Goal: Task Accomplishment & Management: Manage account settings

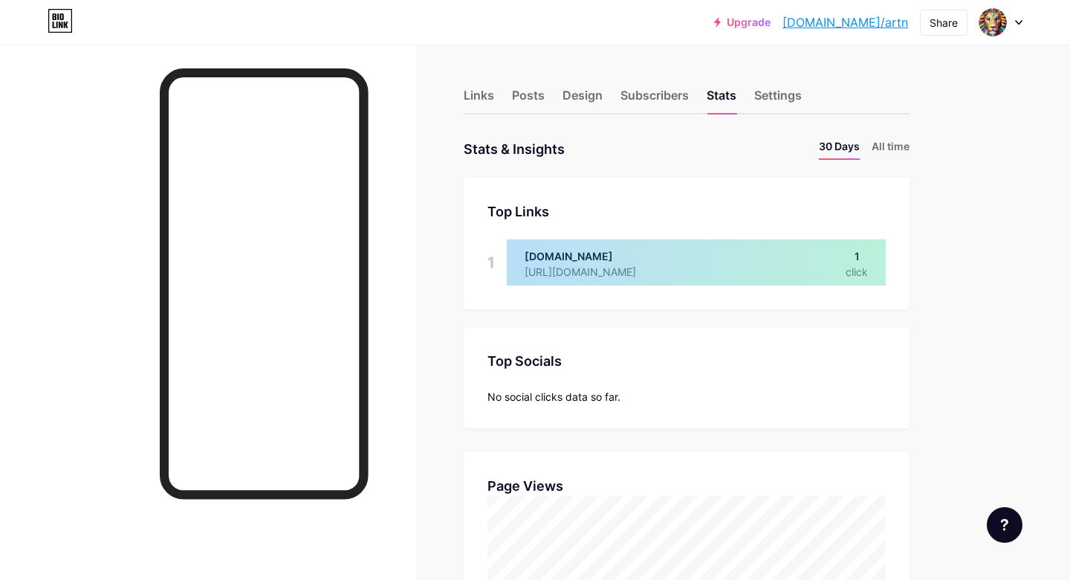
click at [891, 24] on link "[DOMAIN_NAME]/artn" at bounding box center [846, 22] width 126 height 18
click at [783, 91] on div "Settings" at bounding box center [778, 99] width 48 height 27
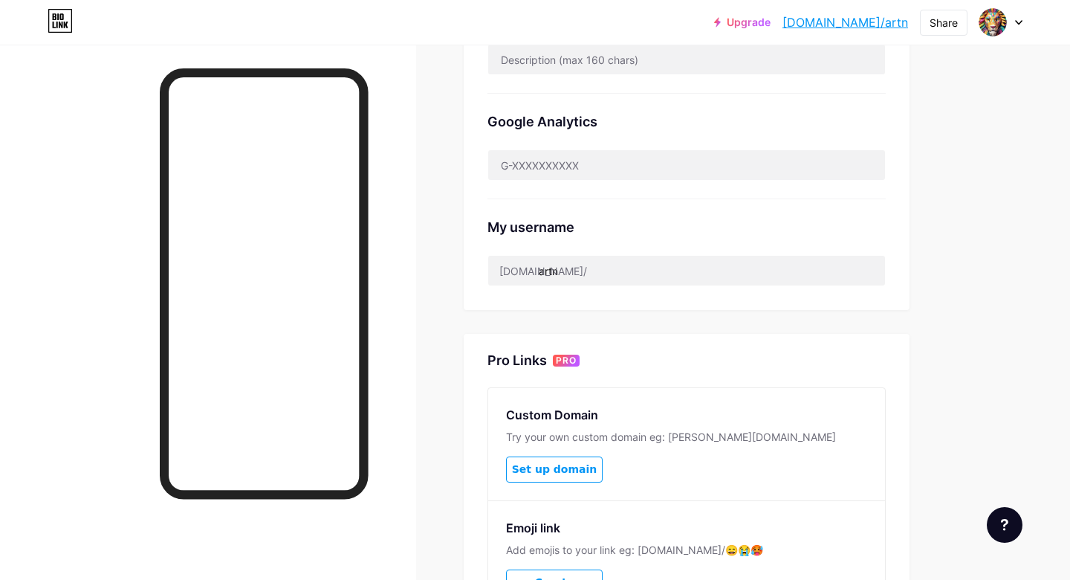
scroll to position [577, 0]
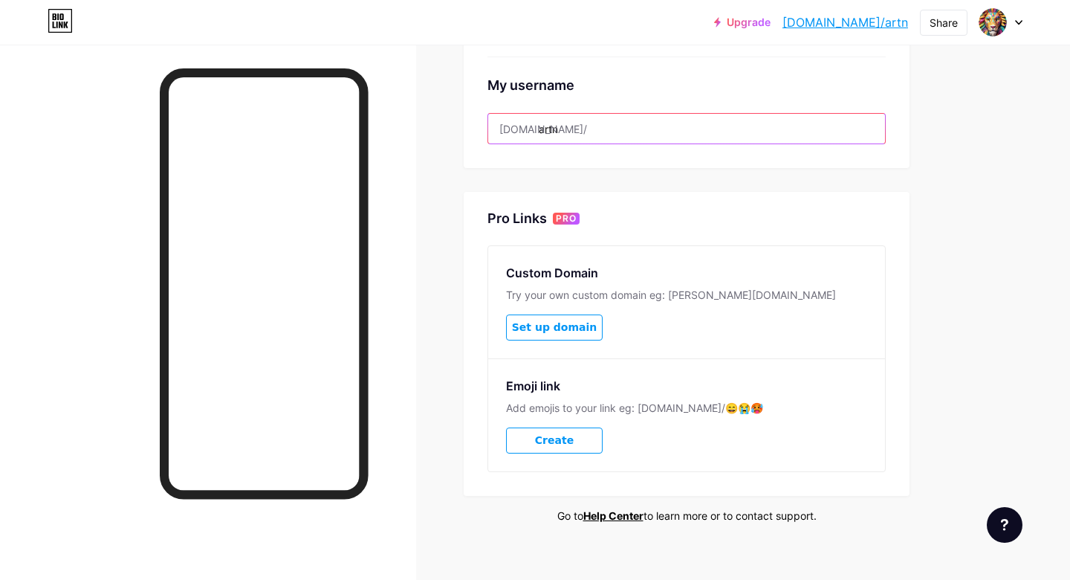
drag, startPoint x: 541, startPoint y: 124, endPoint x: 629, endPoint y: 132, distance: 88.8
click at [629, 132] on input "artn" at bounding box center [686, 129] width 397 height 30
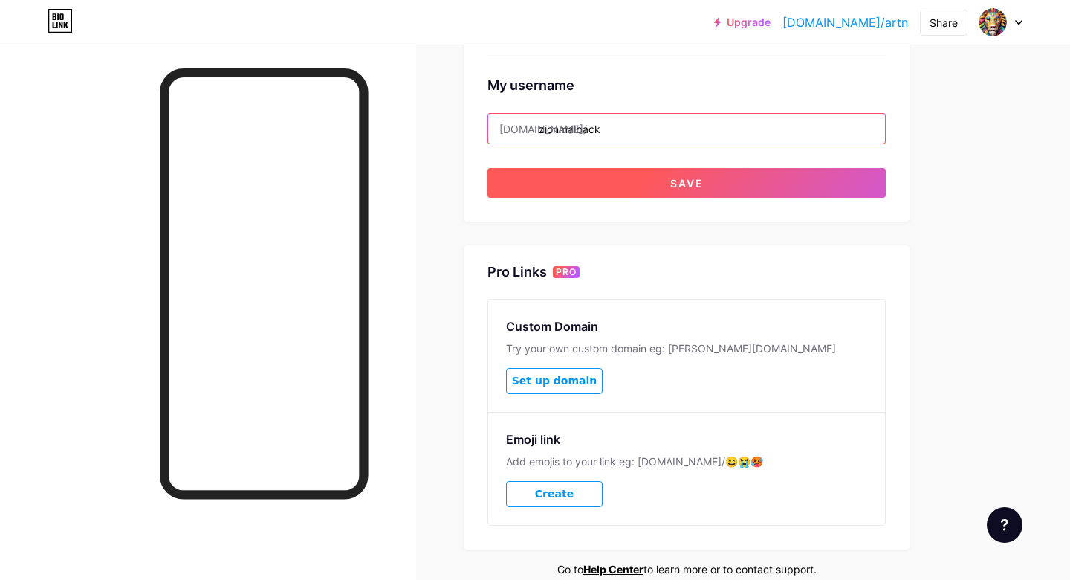
type input "zionmalback"
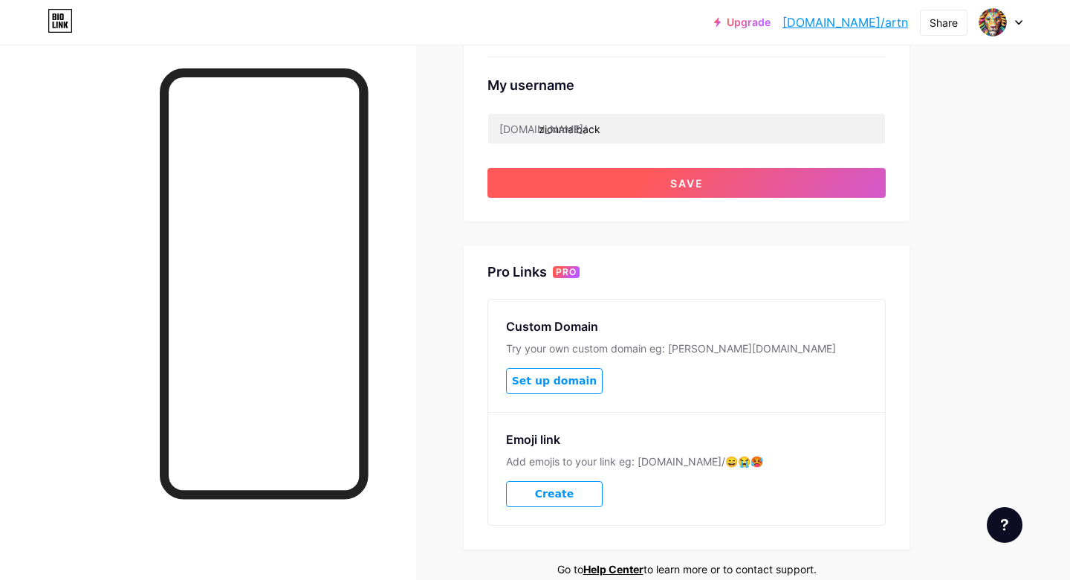
click at [710, 182] on button "Save" at bounding box center [687, 183] width 398 height 30
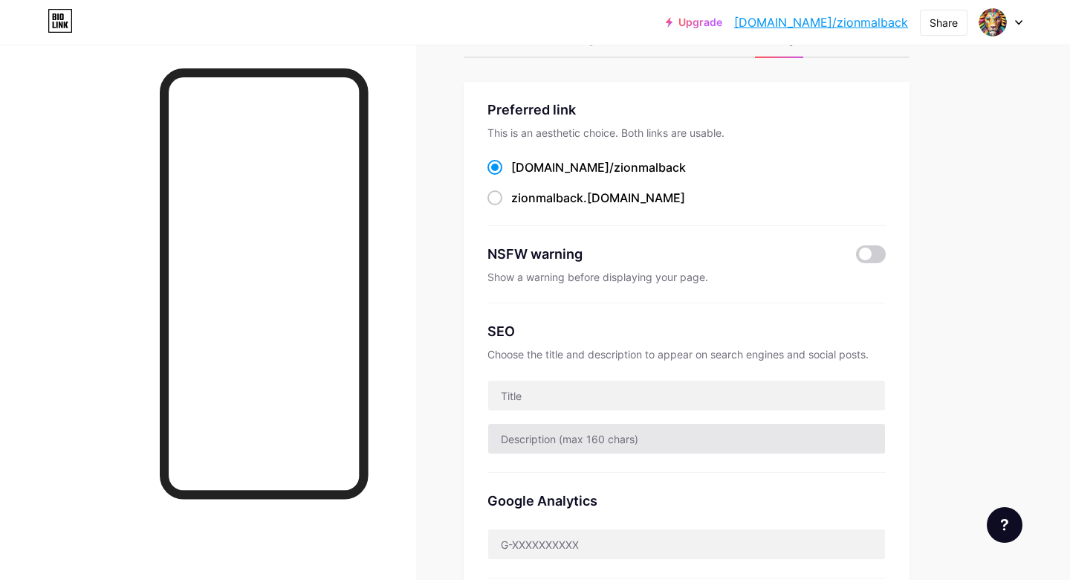
scroll to position [0, 0]
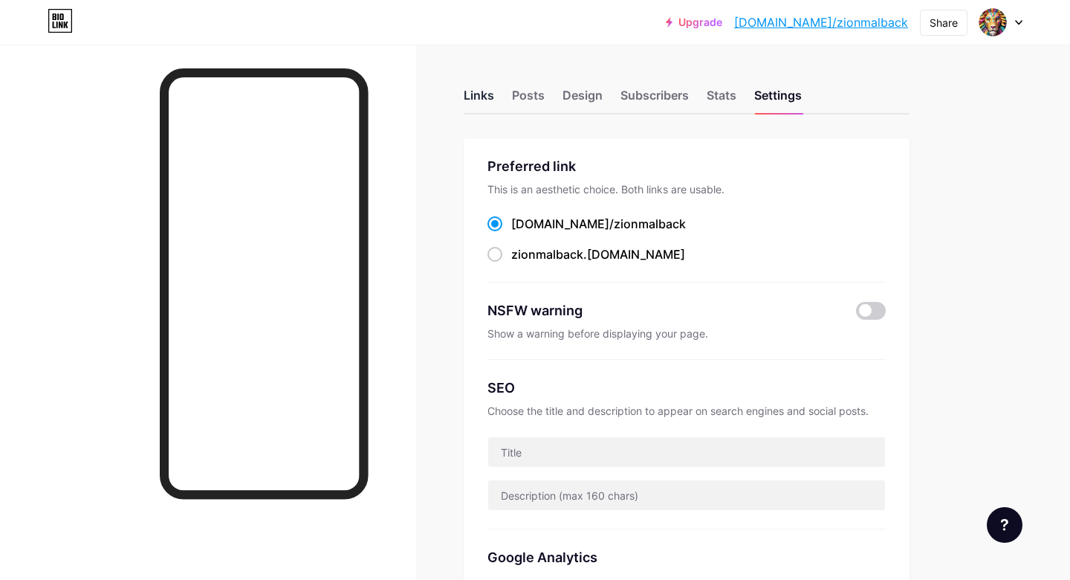
click at [476, 98] on div "Links" at bounding box center [479, 99] width 30 height 27
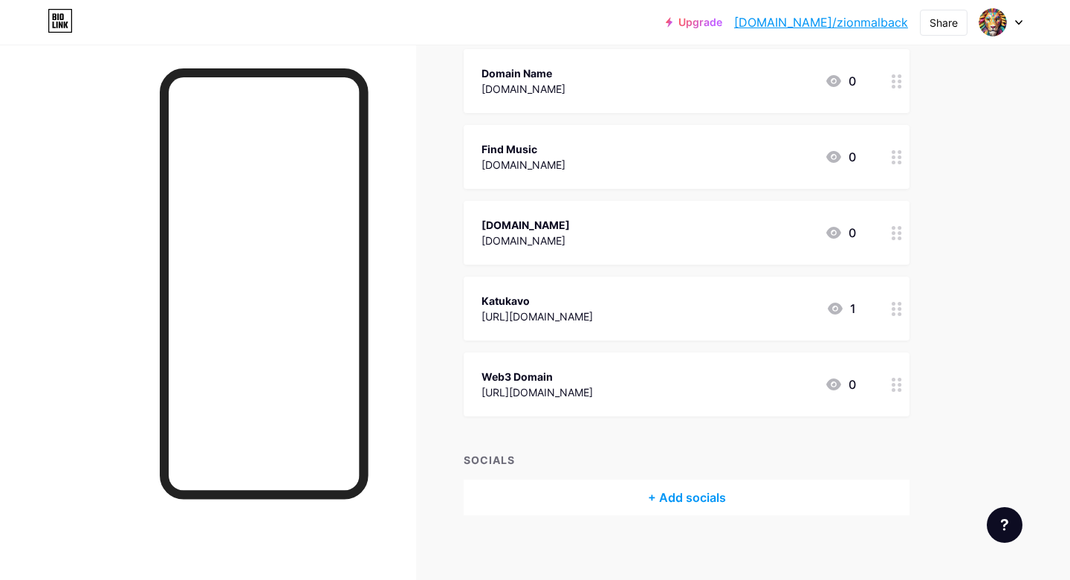
scroll to position [2410, 0]
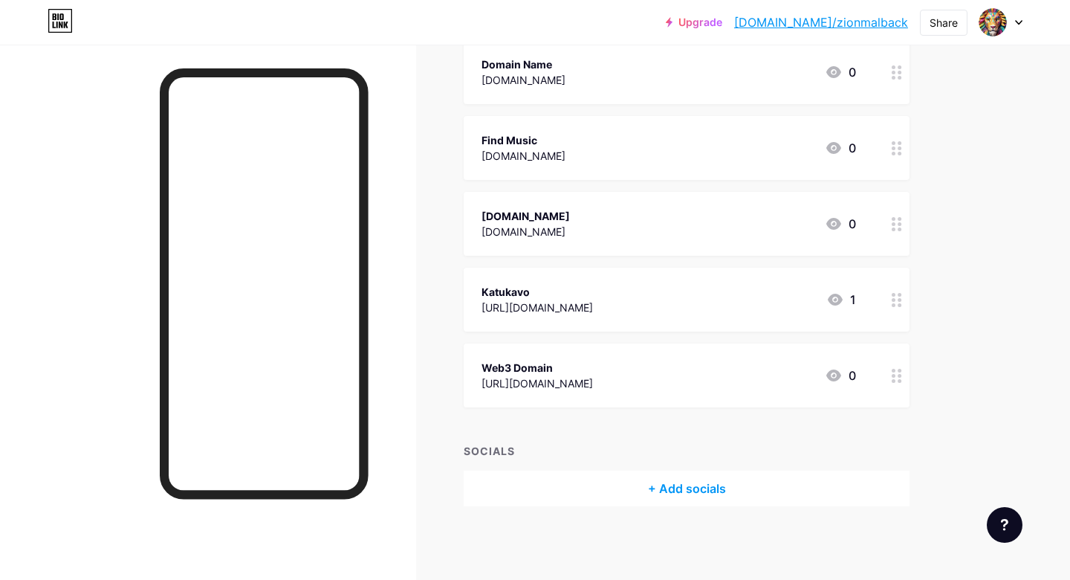
click at [720, 485] on div "+ Add socials" at bounding box center [687, 488] width 446 height 36
click at [663, 224] on div "Add" at bounding box center [656, 225] width 20 height 15
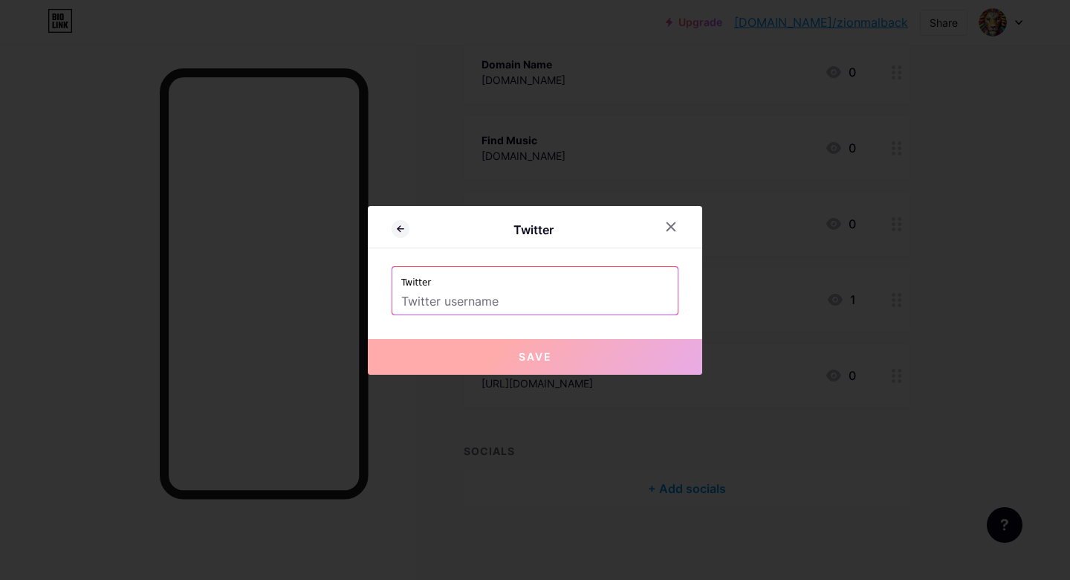
click at [505, 303] on input "text" at bounding box center [535, 301] width 268 height 25
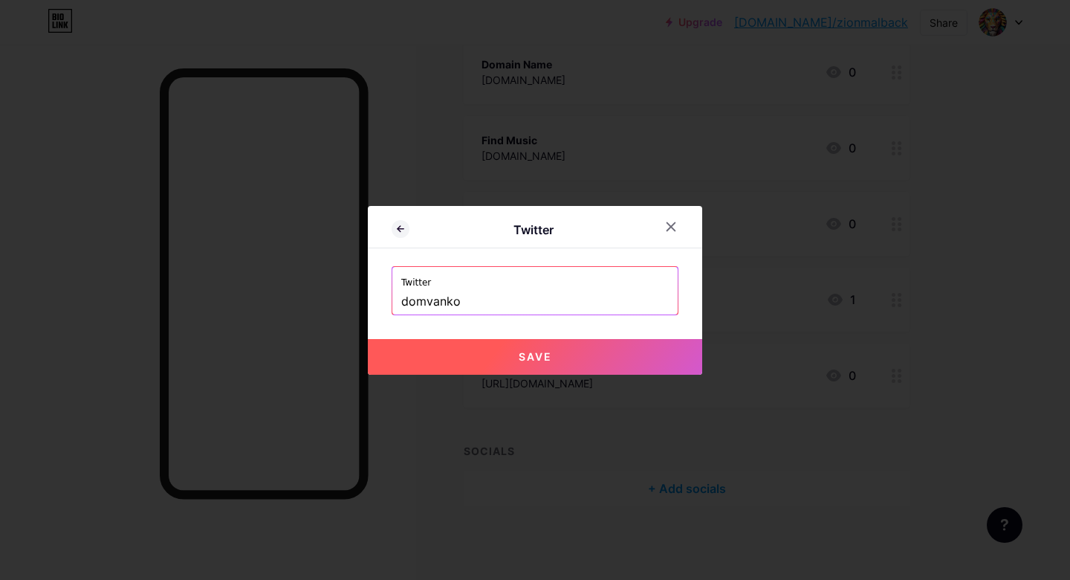
click at [519, 359] on span "Save" at bounding box center [535, 356] width 33 height 13
type input "[URL][DOMAIN_NAME]"
